Goal: Information Seeking & Learning: Find specific fact

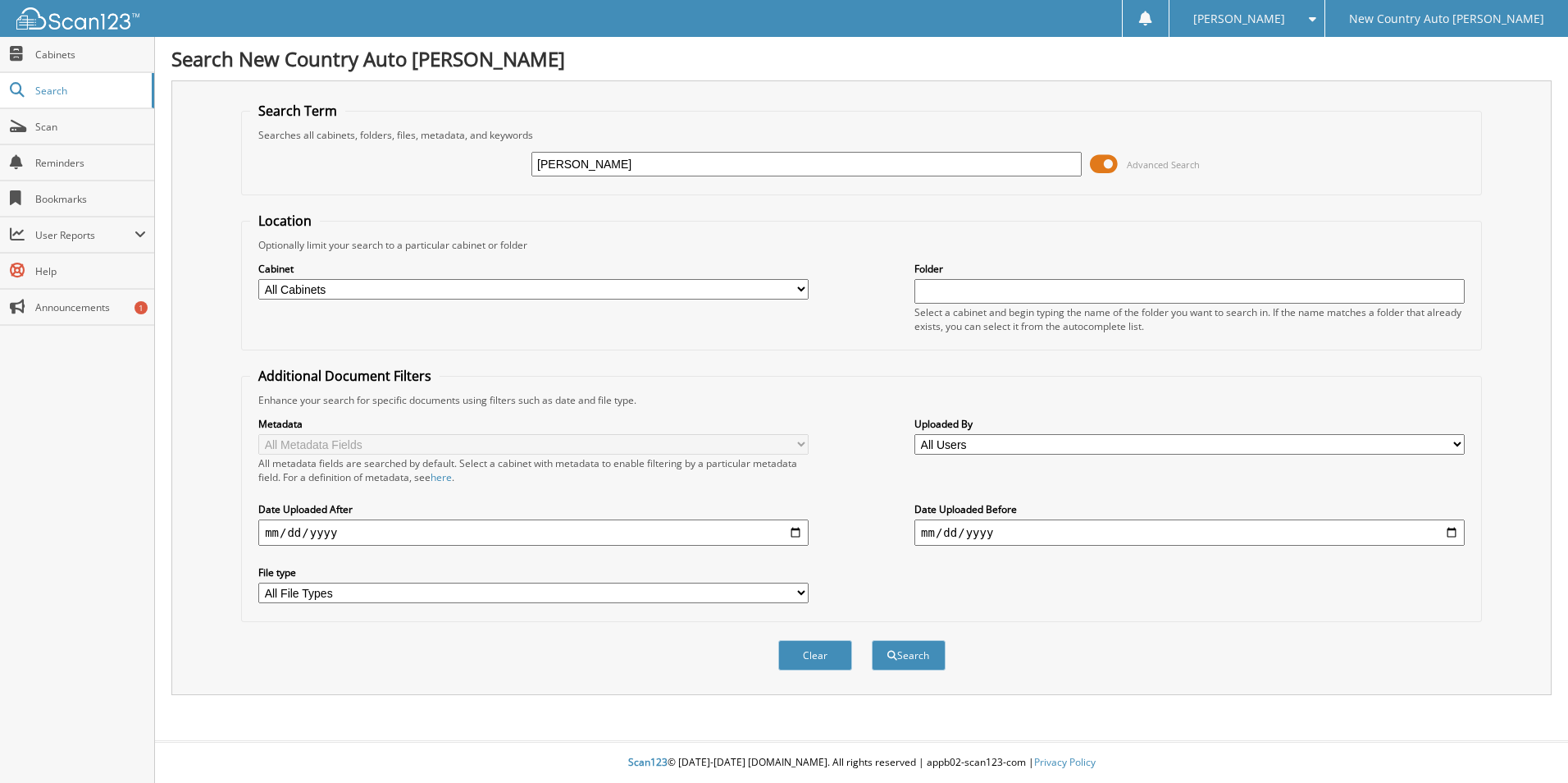
type input "[PERSON_NAME]"
click at [872, 640] on button "Search" at bounding box center [909, 655] width 74 height 30
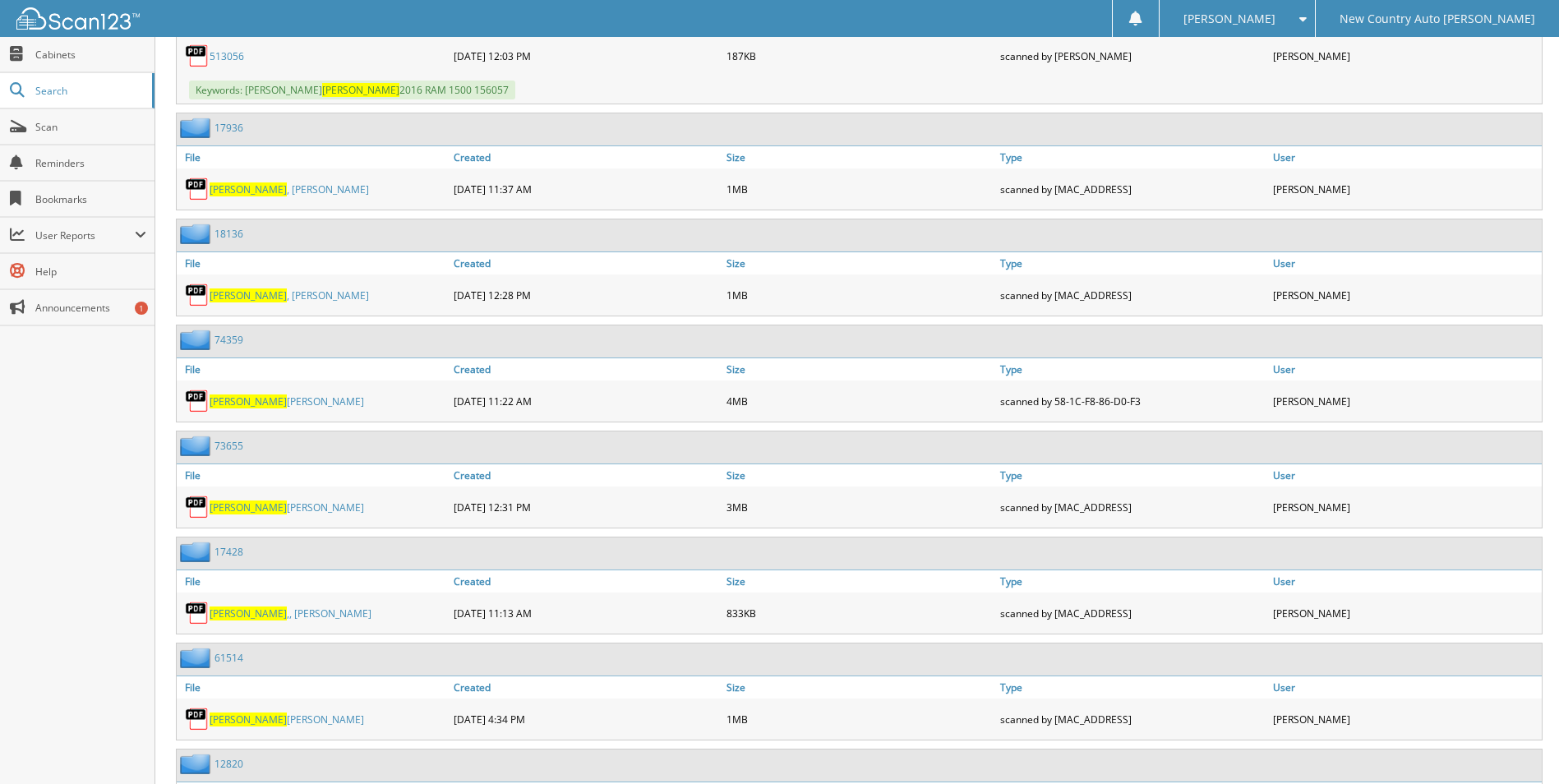
scroll to position [4847, 0]
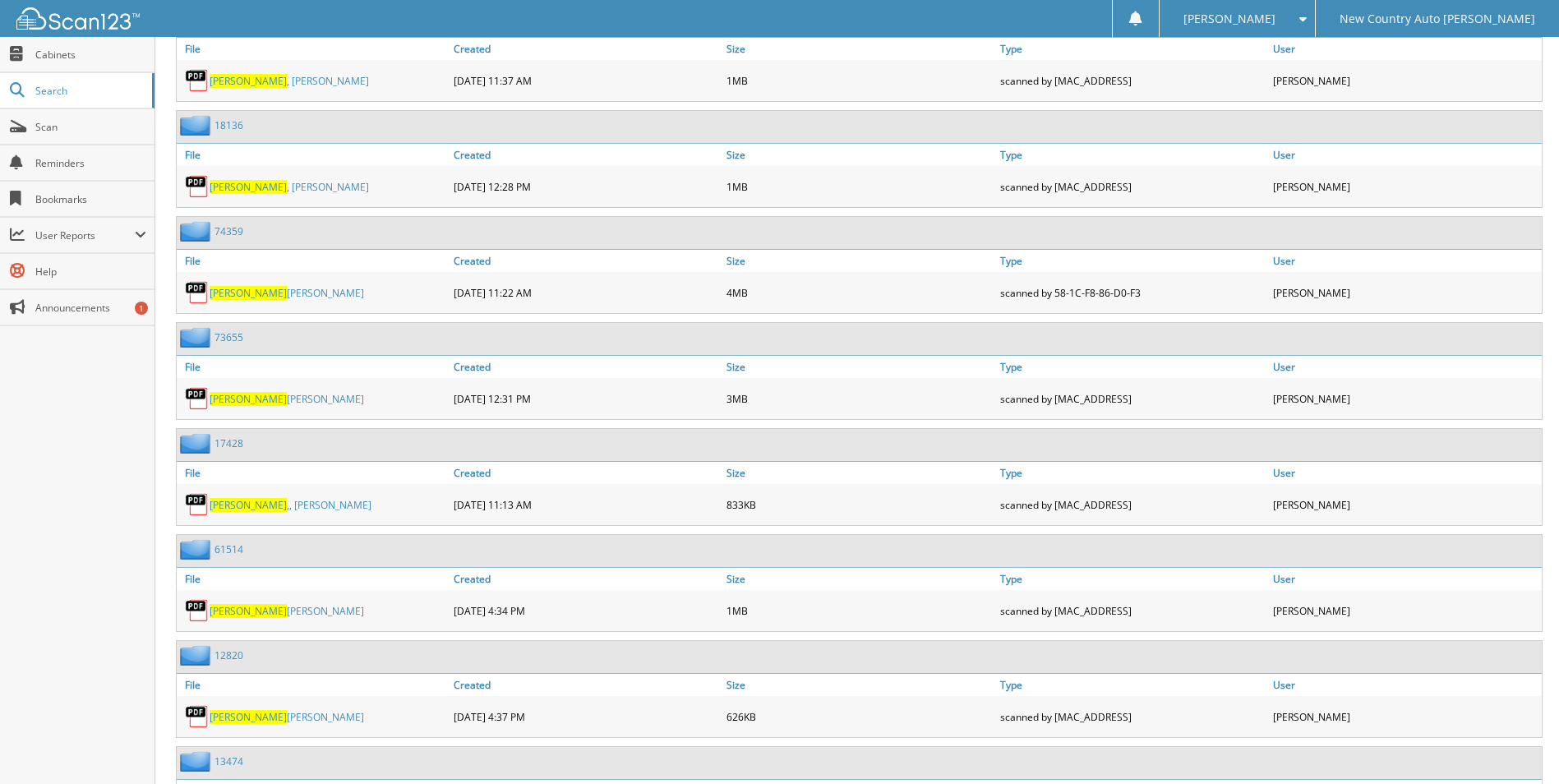
click at [220, 398] on span "LUCERO" at bounding box center [248, 399] width 77 height 14
drag, startPoint x: 1507, startPoint y: 471, endPoint x: 1498, endPoint y: 471, distance: 9.0
click at [1507, 471] on link "User" at bounding box center [1406, 473] width 273 height 22
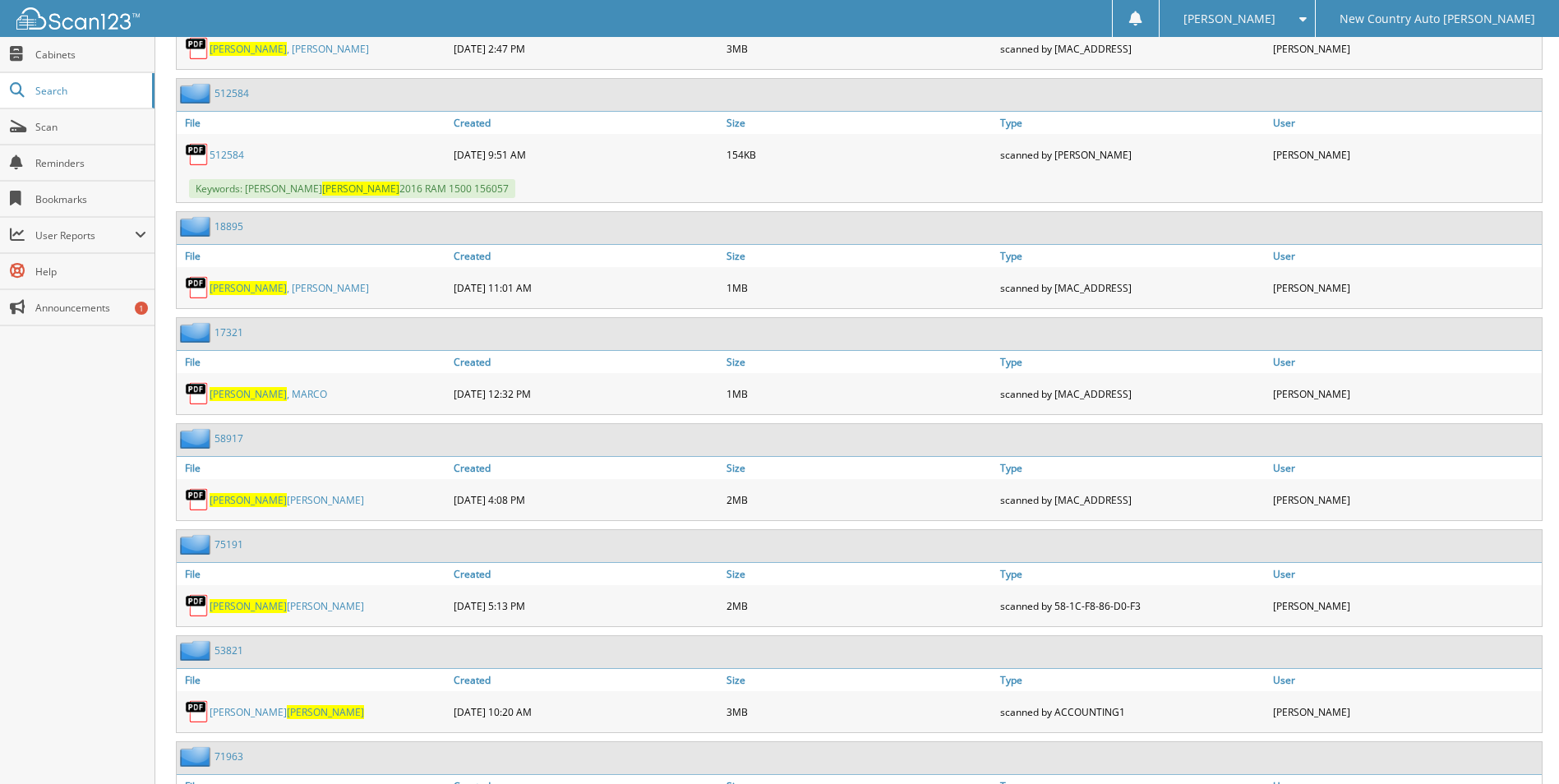
scroll to position [5998, 0]
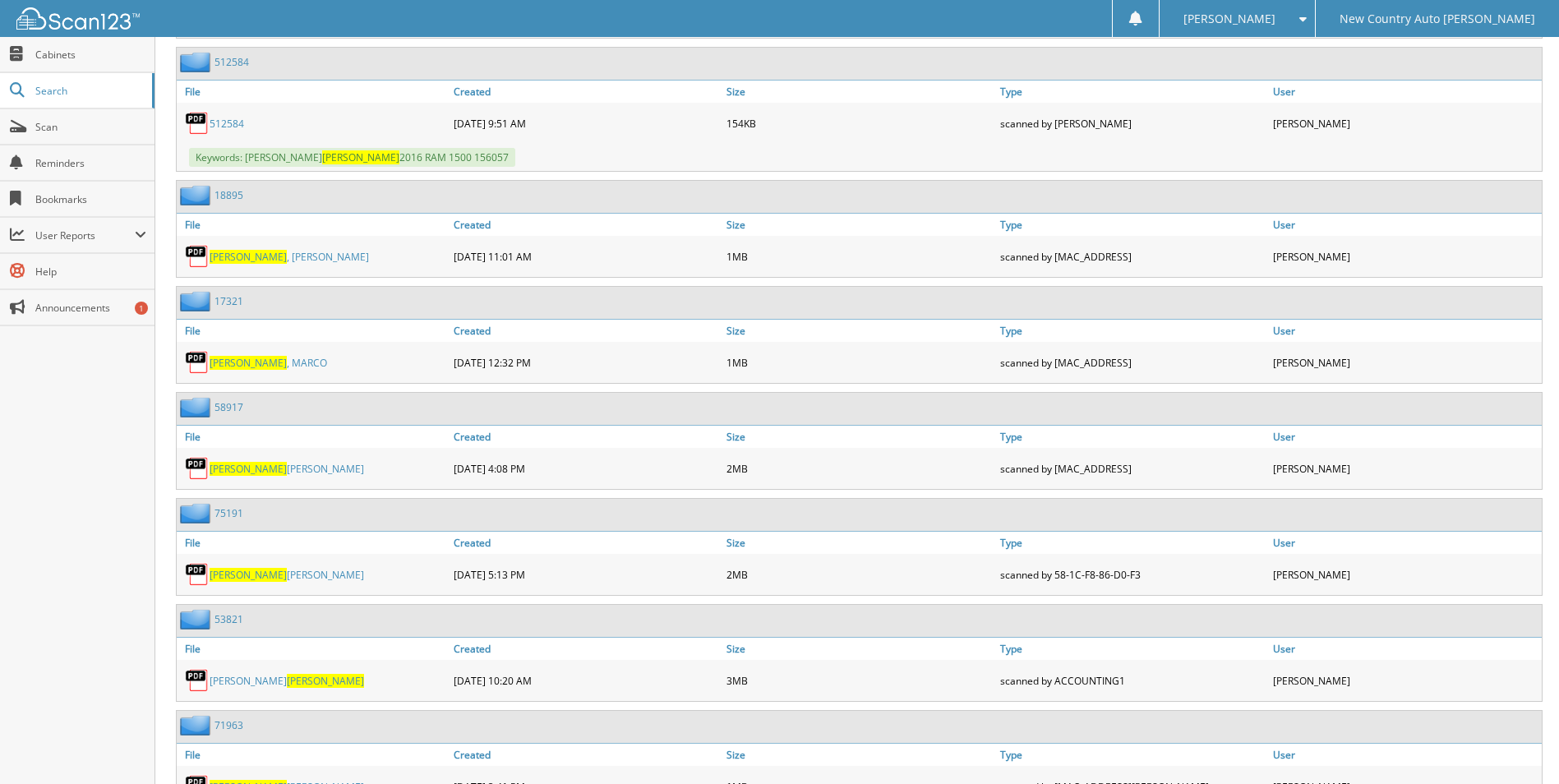
click at [222, 514] on link "75191" at bounding box center [228, 513] width 28 height 14
